Goal: Find specific page/section: Find specific page/section

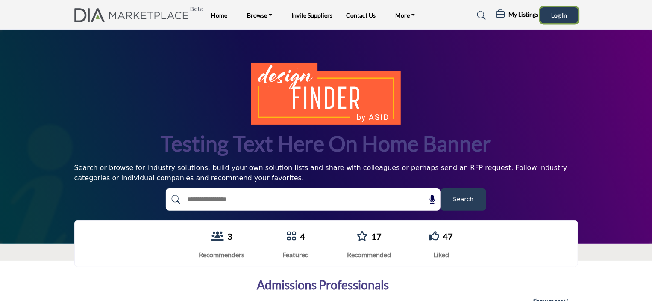
click at [559, 14] on span "Log In" at bounding box center [559, 15] width 16 height 7
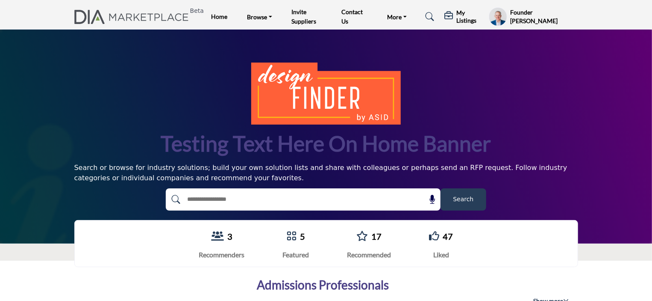
click at [464, 207] on button "Search" at bounding box center [464, 199] width 46 height 22
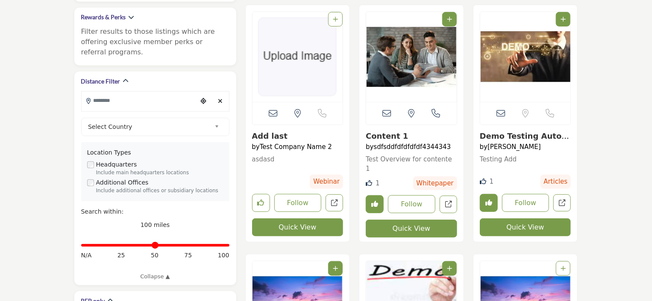
scroll to position [292, 0]
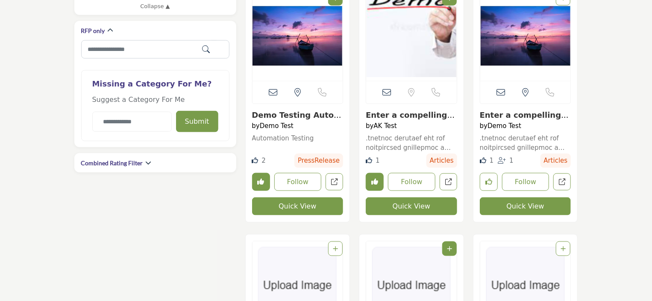
scroll to position [556, 0]
